Goal: Task Accomplishment & Management: Manage account settings

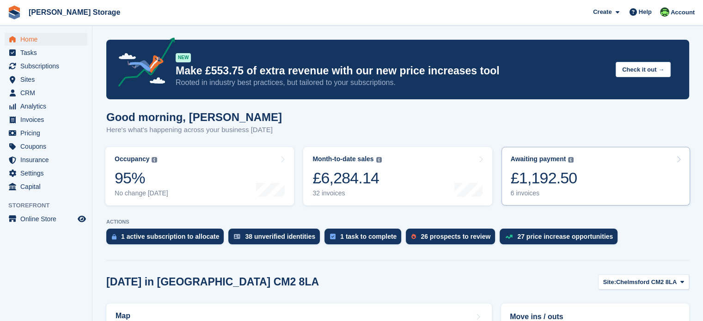
click at [569, 184] on div "£1,192.50" at bounding box center [543, 178] width 67 height 19
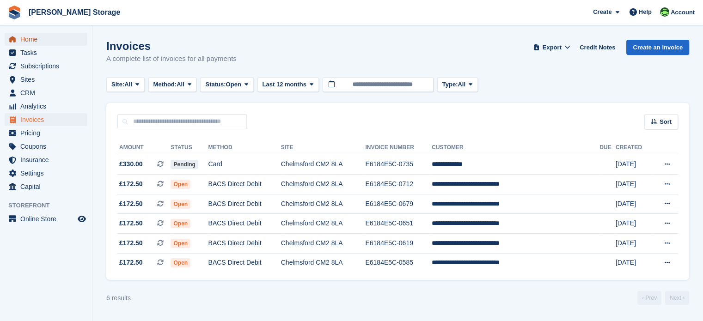
click at [52, 41] on span "Home" at bounding box center [47, 39] width 55 height 13
